Goal: Information Seeking & Learning: Learn about a topic

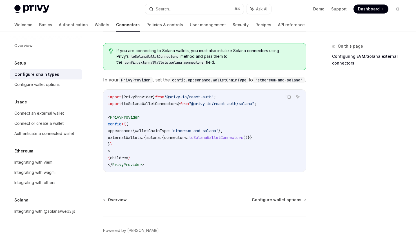
scroll to position [105, 0]
click at [171, 130] on span "walletChainType:" at bounding box center [153, 131] width 36 height 5
copy span "walletChainType"
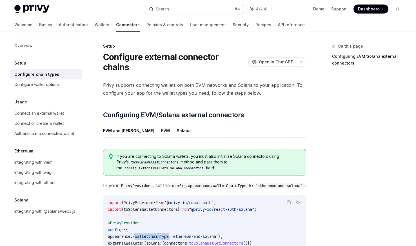
click at [183, 6] on button "Search... ⌘ K" at bounding box center [194, 9] width 99 height 10
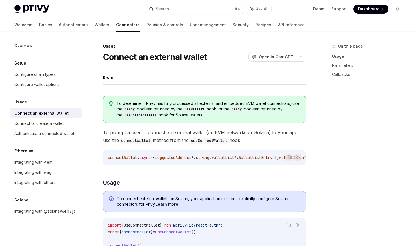
type textarea "*"
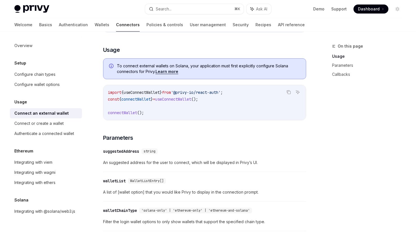
scroll to position [86, 0]
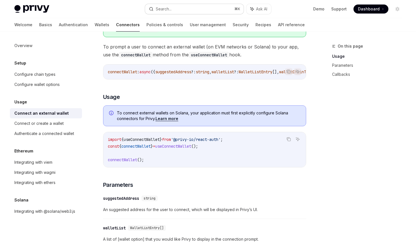
click at [192, 9] on button "Search... ⌘ K" at bounding box center [194, 9] width 99 height 10
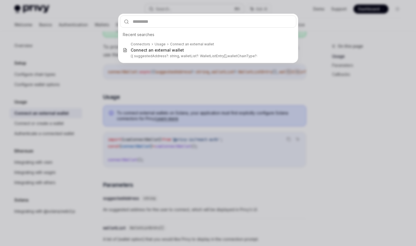
type input "**********"
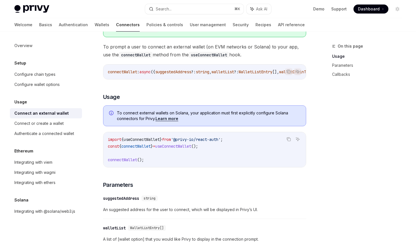
type textarea "*"
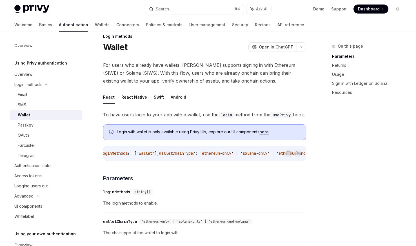
scroll to position [29, 0]
